Goal: Information Seeking & Learning: Learn about a topic

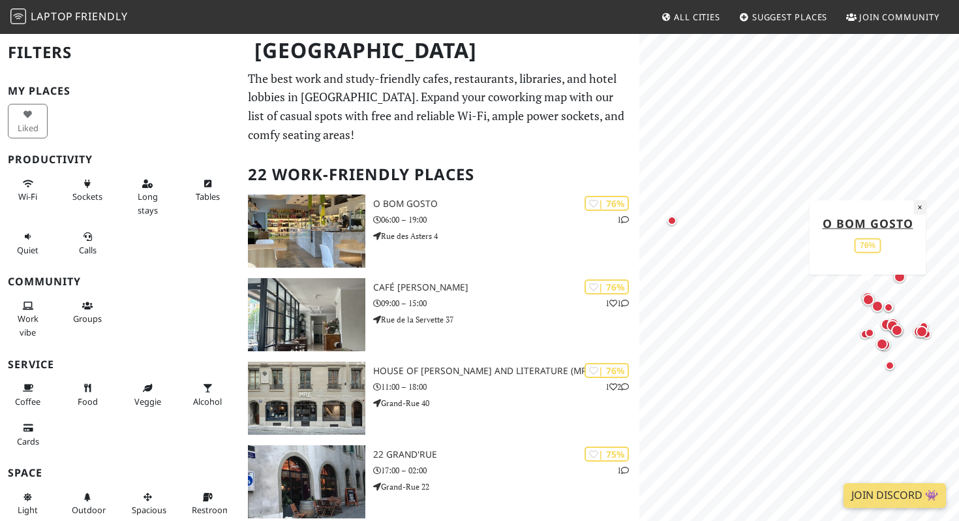
click at [918, 210] on button "×" at bounding box center [919, 207] width 12 height 14
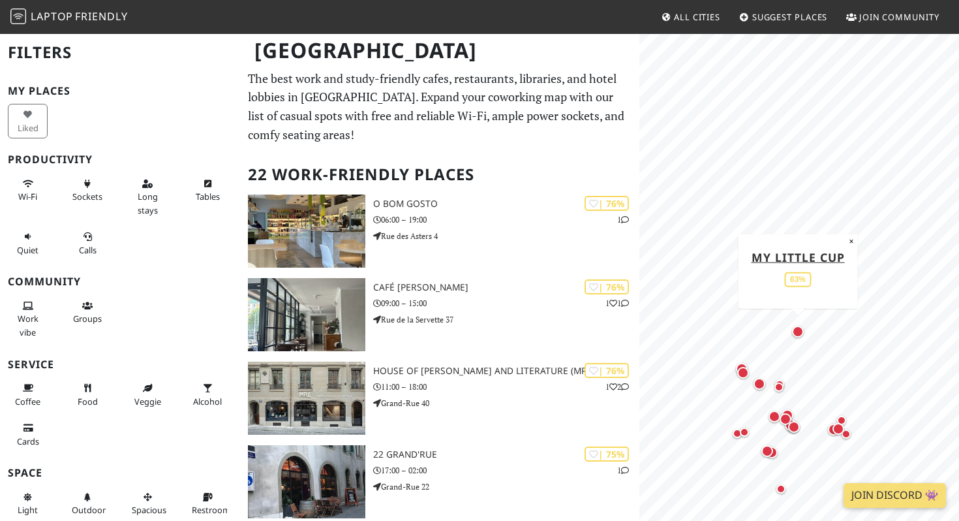
click at [799, 336] on div "Map marker" at bounding box center [798, 332] width 12 height 12
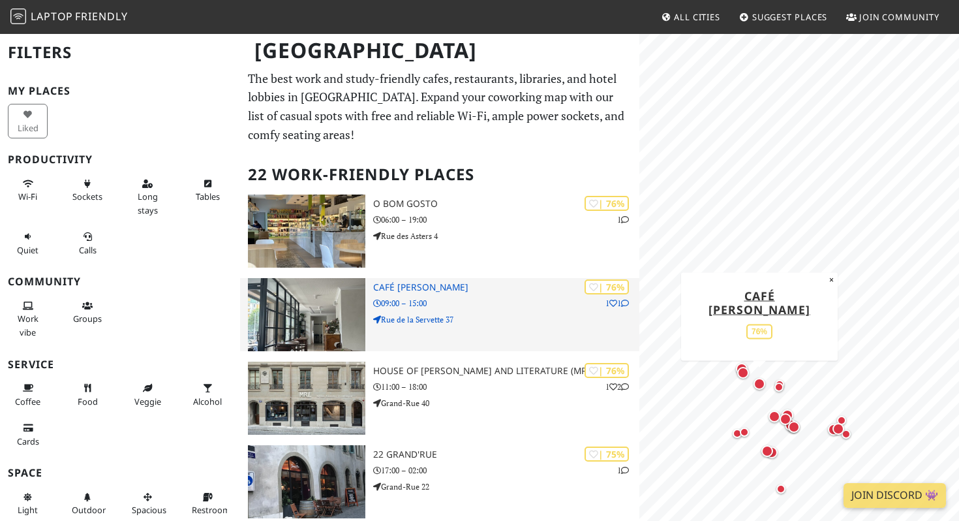
click at [515, 324] on p "Rue de la Servette 37" at bounding box center [506, 319] width 266 height 12
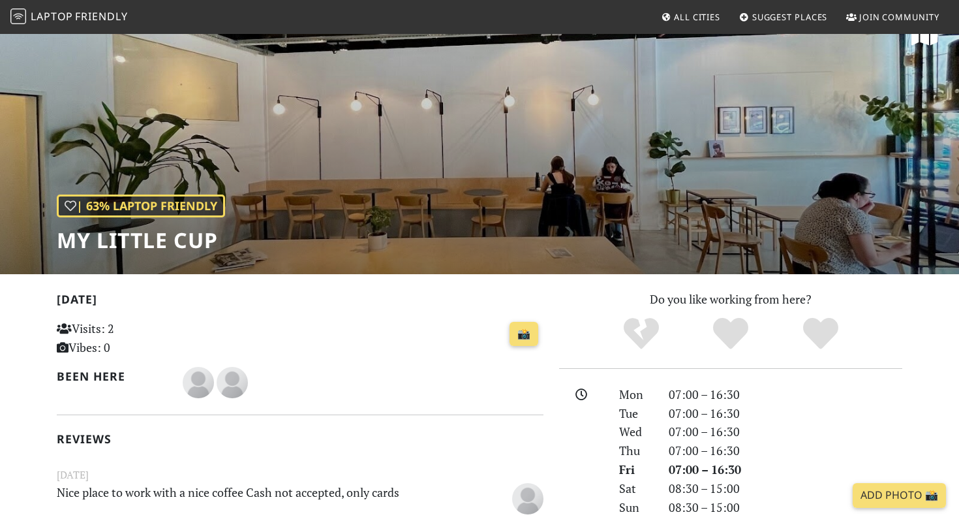
scroll to position [21, 0]
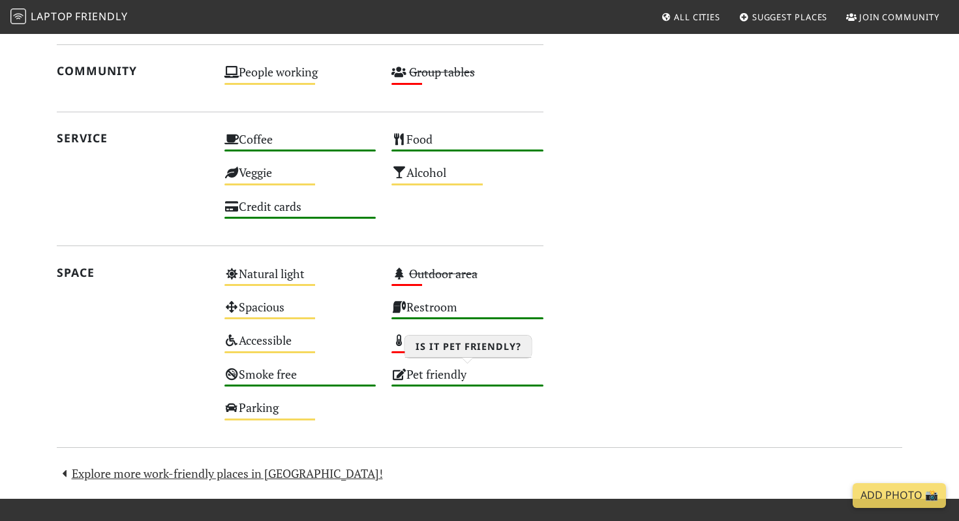
scroll to position [745, 0]
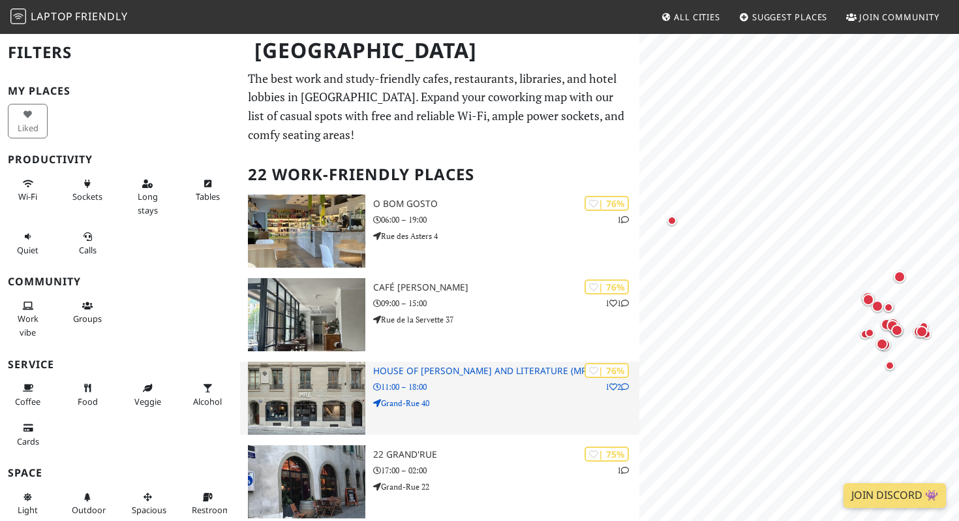
click at [496, 414] on div "| 76% 1 2 House of [PERSON_NAME] and Literature (MRL) 11:00 – 18:00 Grand-Rue 40" at bounding box center [506, 397] width 266 height 73
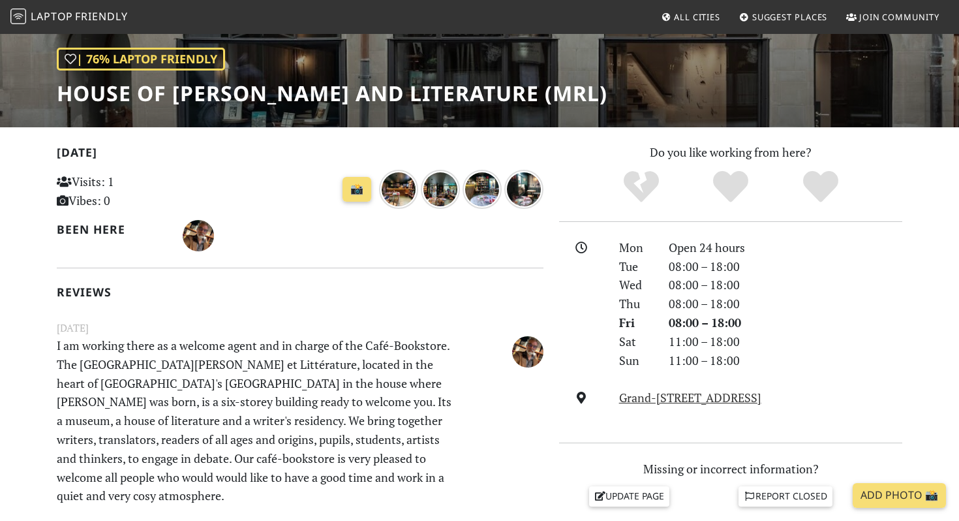
scroll to position [155, 0]
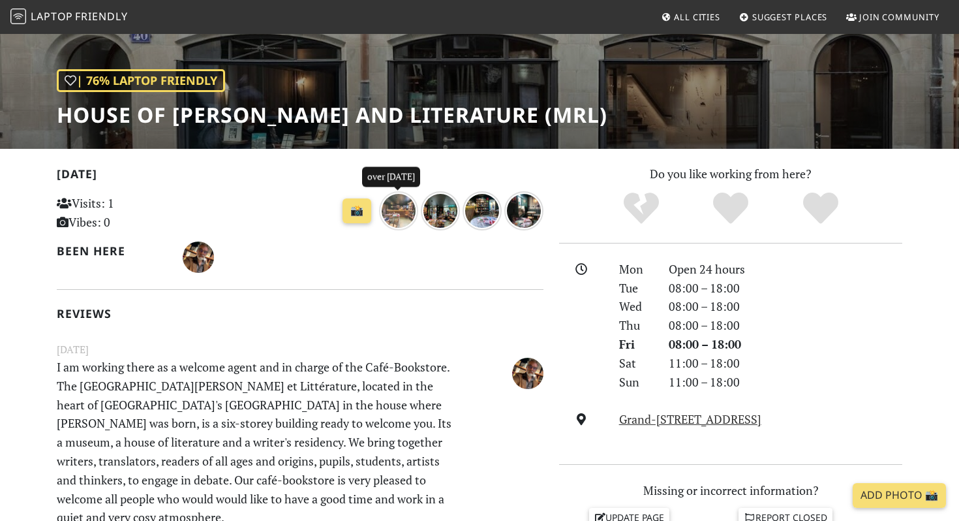
click at [399, 221] on img "over 1 year ago" at bounding box center [398, 210] width 39 height 39
